Goal: Transaction & Acquisition: Purchase product/service

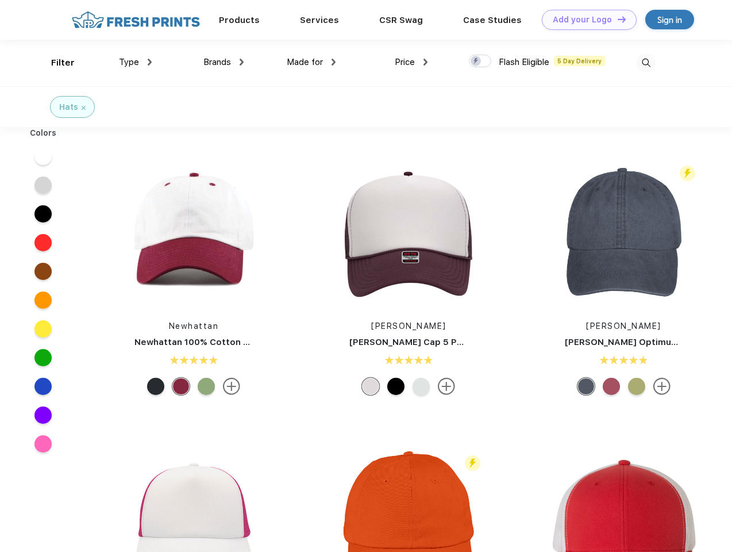
scroll to position [1, 0]
click at [585, 20] on link "Add your Logo Design Tool" at bounding box center [589, 20] width 95 height 20
click at [0, 0] on div "Design Tool" at bounding box center [0, 0] width 0 height 0
click at [617, 19] on link "Add your Logo Design Tool" at bounding box center [589, 20] width 95 height 20
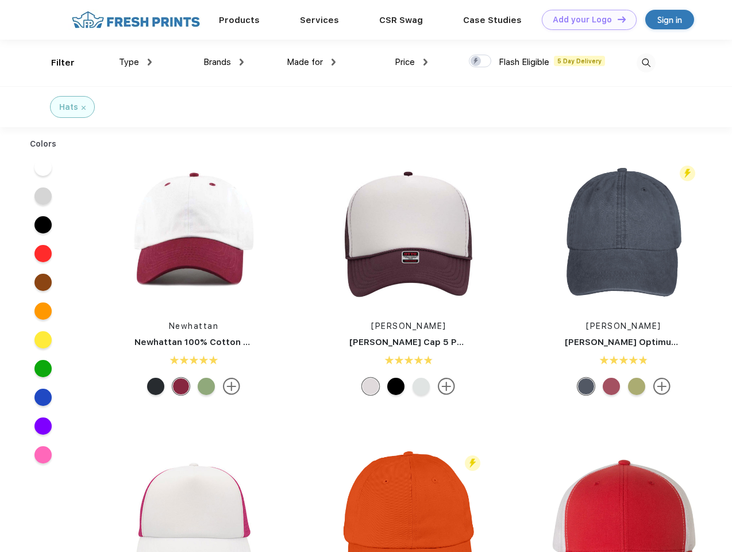
click at [55, 63] on div "Filter" at bounding box center [63, 62] width 24 height 13
click at [136, 62] on span "Type" at bounding box center [129, 62] width 20 height 10
click at [224, 62] on span "Brands" at bounding box center [217, 62] width 28 height 10
click at [311, 62] on span "Made for" at bounding box center [305, 62] width 36 height 10
click at [411, 62] on span "Price" at bounding box center [405, 62] width 20 height 10
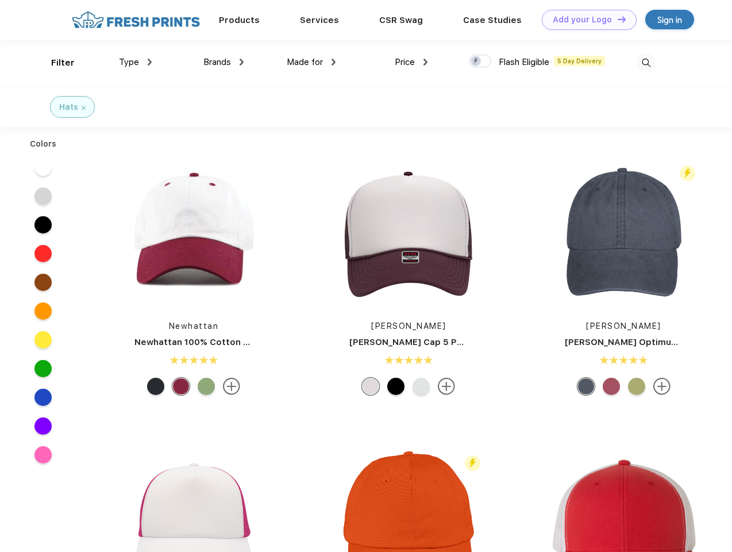
click at [480, 61] on div at bounding box center [480, 61] width 22 height 13
click at [476, 61] on input "checkbox" at bounding box center [472, 57] width 7 height 7
click at [646, 63] on img at bounding box center [646, 62] width 19 height 19
